Goal: Task Accomplishment & Management: Manage account settings

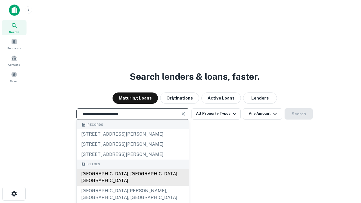
click at [133, 186] on div "[GEOGRAPHIC_DATA], [GEOGRAPHIC_DATA], [GEOGRAPHIC_DATA]" at bounding box center [133, 177] width 112 height 17
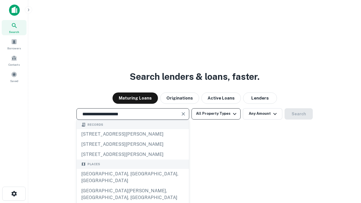
type input "**********"
click at [216, 114] on button "All Property Types" at bounding box center [216, 113] width 49 height 11
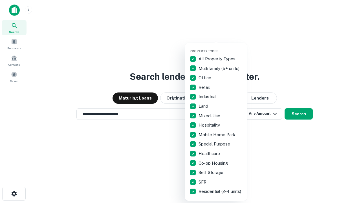
click at [221, 47] on button "button" at bounding box center [221, 47] width 62 height 0
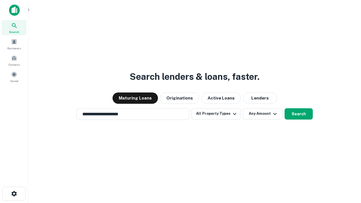
scroll to position [9, 0]
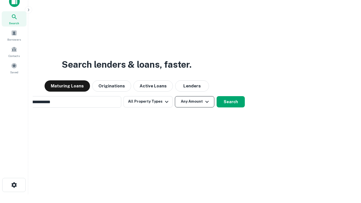
click at [175, 96] on button "Any Amount" at bounding box center [195, 101] width 40 height 11
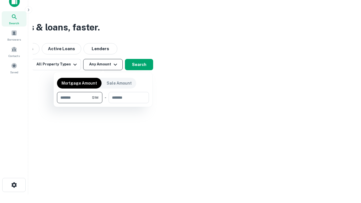
scroll to position [9, 0]
type input "*******"
click at [103, 103] on button "button" at bounding box center [103, 103] width 92 height 0
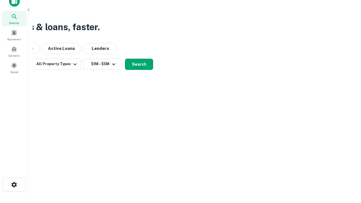
scroll to position [3, 104]
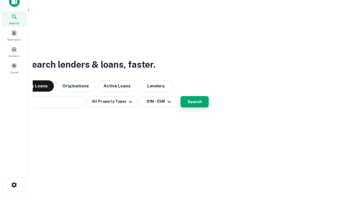
click at [181, 96] on button "Search" at bounding box center [195, 101] width 28 height 11
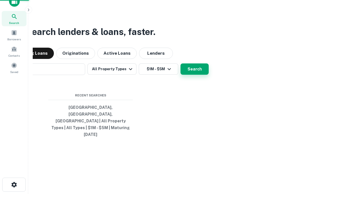
scroll to position [15, 160]
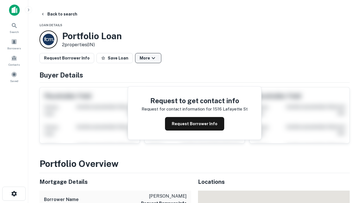
click at [148, 58] on button "More" at bounding box center [148, 58] width 26 height 10
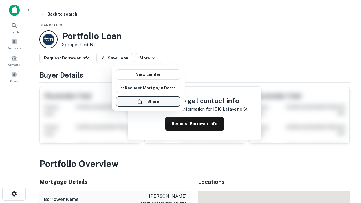
click at [148, 102] on button "Share" at bounding box center [148, 102] width 64 height 10
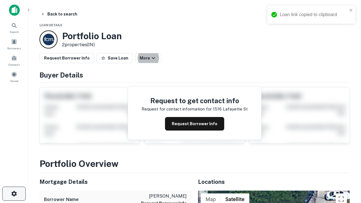
click at [14, 194] on icon "button" at bounding box center [14, 194] width 7 height 7
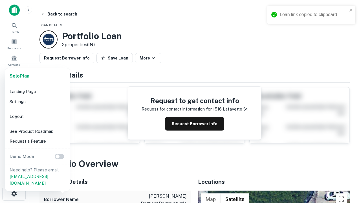
click at [37, 116] on li "Logout" at bounding box center [37, 117] width 60 height 10
